Goal: Task Accomplishment & Management: Manage account settings

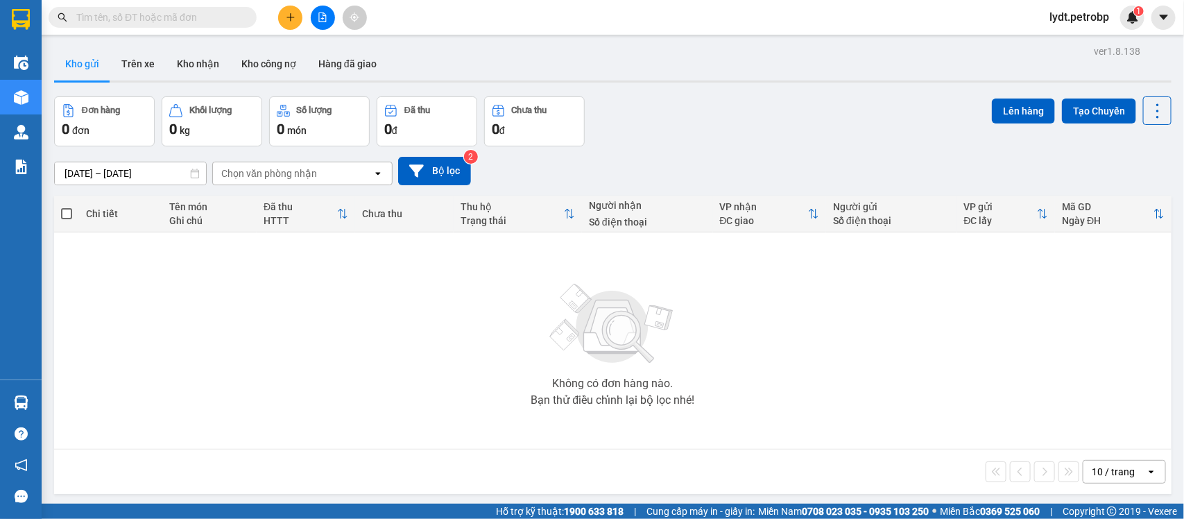
click at [1078, 21] on span "lydt.petrobp" at bounding box center [1079, 16] width 82 height 17
click at [1072, 42] on span "Đăng xuất" at bounding box center [1086, 42] width 58 height 15
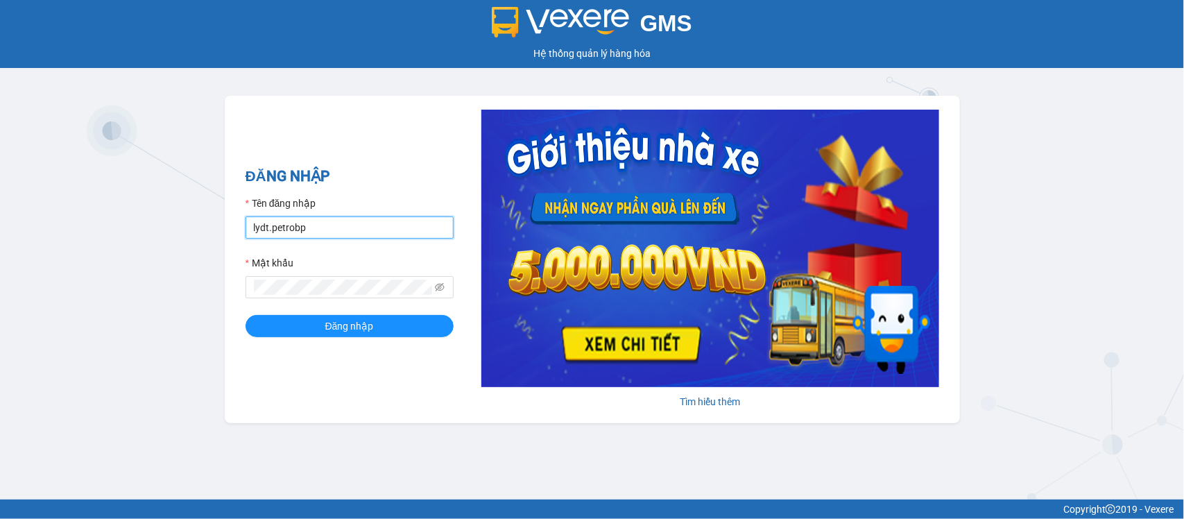
click at [407, 230] on input "lydt.petrobp" at bounding box center [349, 227] width 208 height 22
type input "thiminh.petrobp"
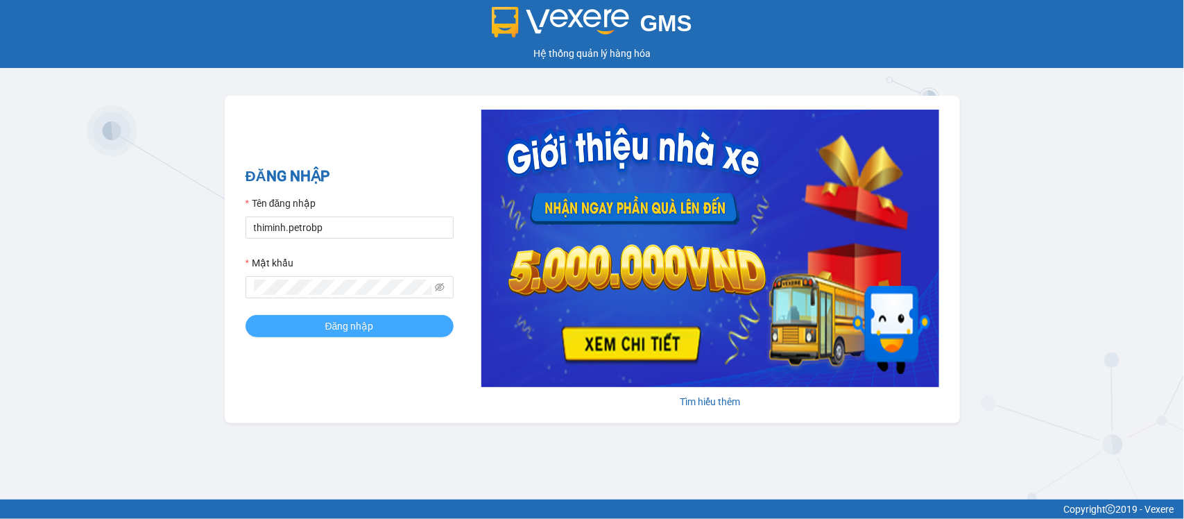
click at [361, 331] on span "Đăng nhập" at bounding box center [349, 325] width 49 height 15
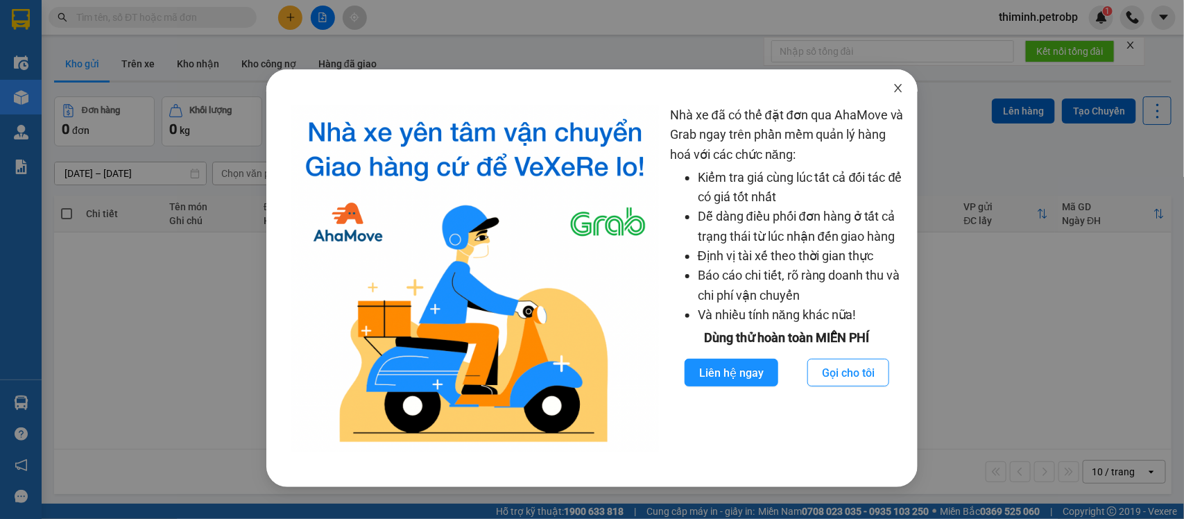
click at [895, 89] on icon "close" at bounding box center [897, 88] width 11 height 11
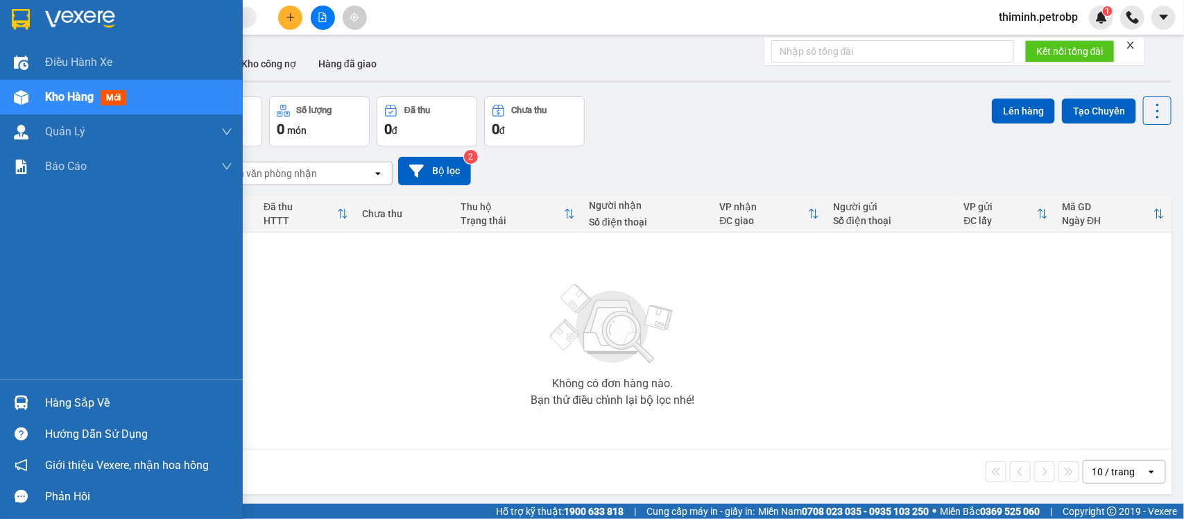
click at [50, 402] on div "Hàng sắp về" at bounding box center [138, 402] width 187 height 21
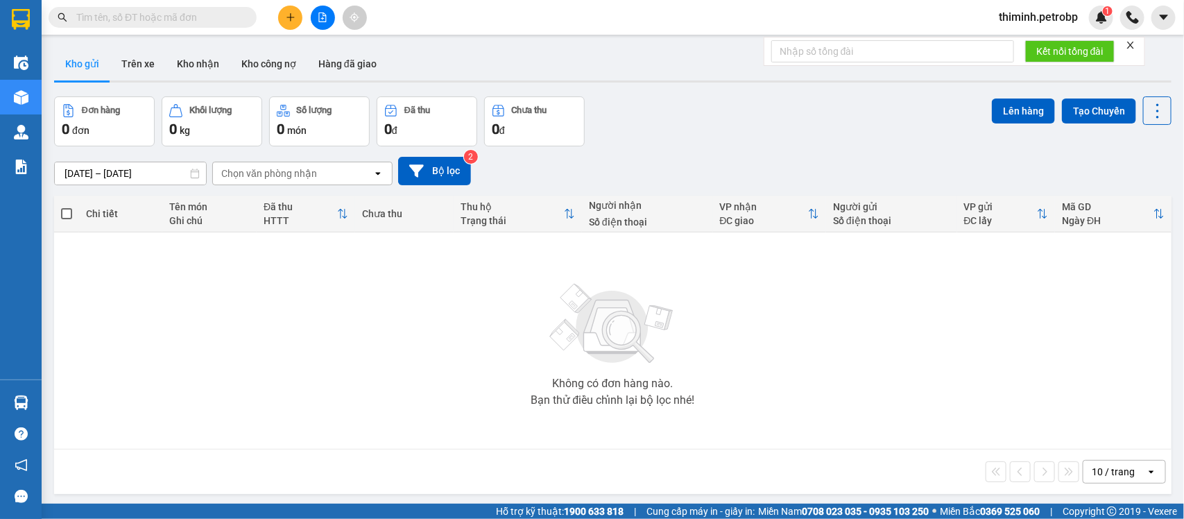
click at [707, 355] on section "Kết quả [PERSON_NAME] ( 0 ) Bộ lọc No Data thiminh.petrobp 1 Điều [PERSON_NAME]…" at bounding box center [592, 259] width 1184 height 519
